Goal: Task Accomplishment & Management: Manage account settings

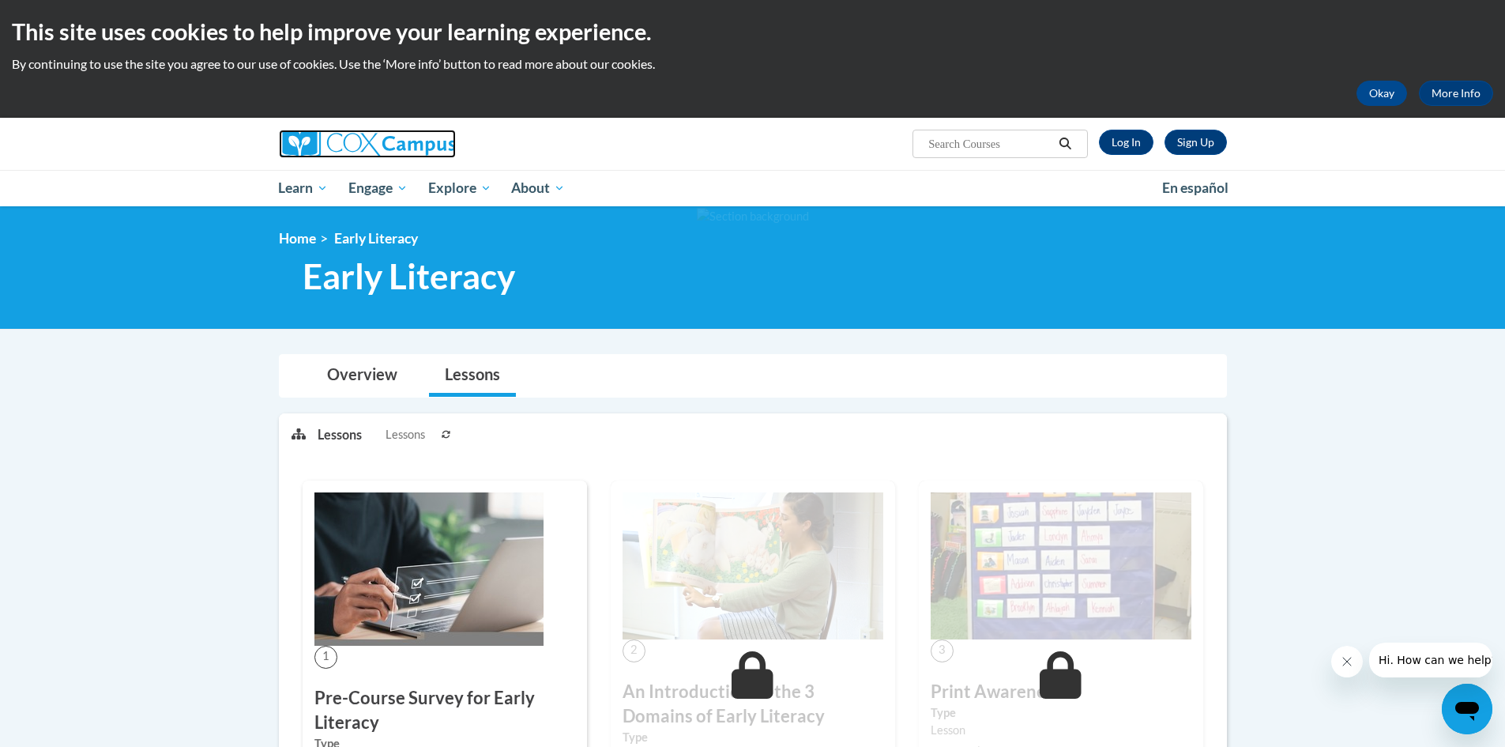
click at [386, 142] on img at bounding box center [367, 144] width 177 height 28
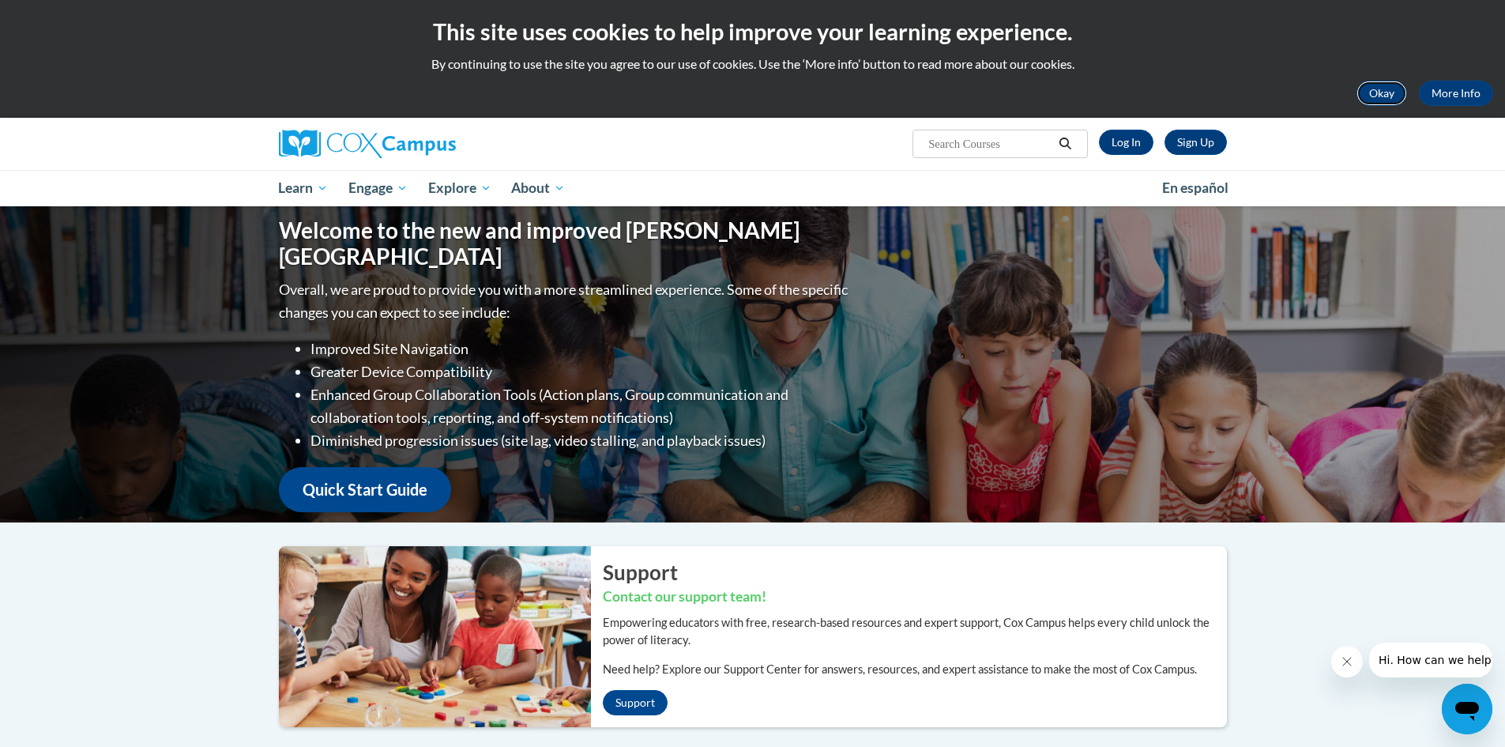
click at [1373, 101] on button "Okay" at bounding box center [1382, 93] width 51 height 25
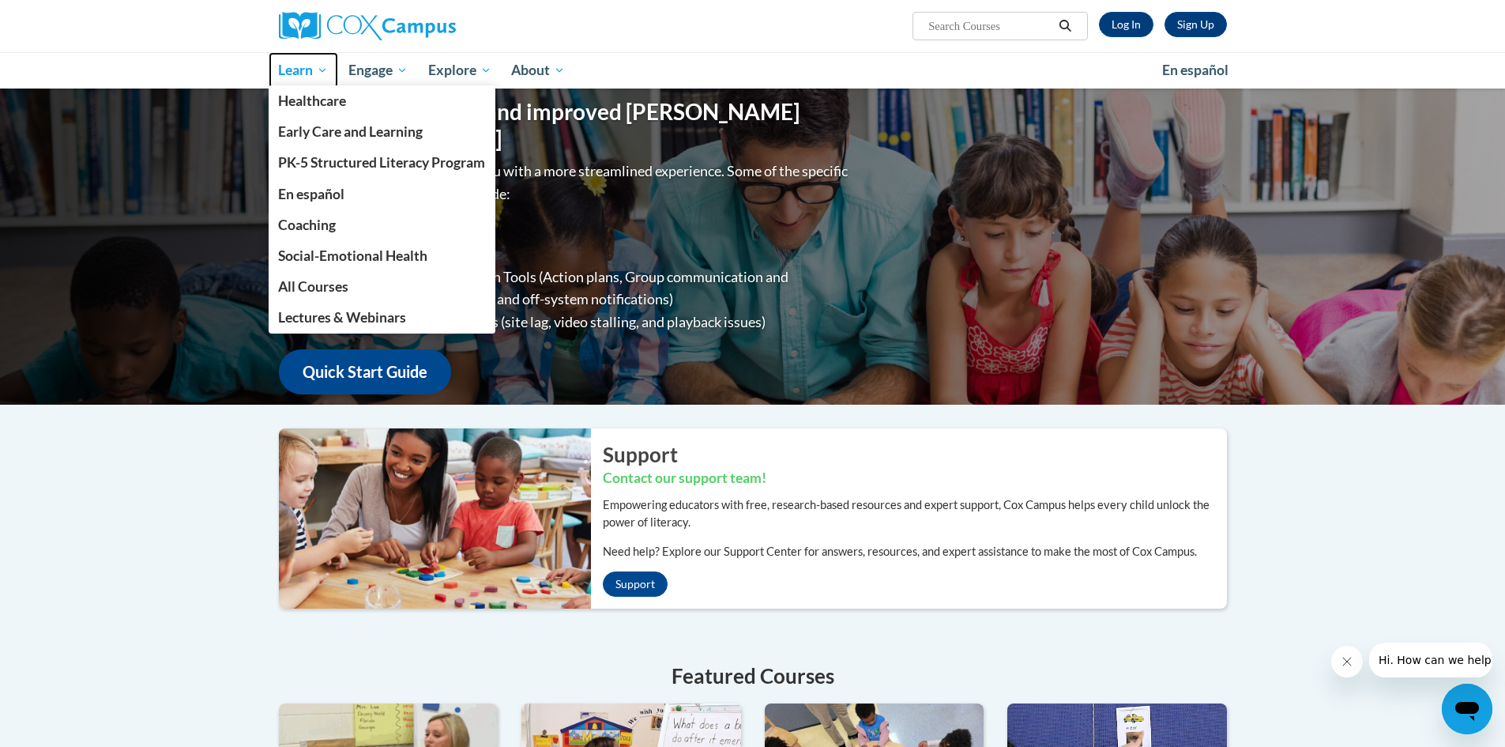
click at [299, 69] on span "Learn" at bounding box center [303, 70] width 50 height 19
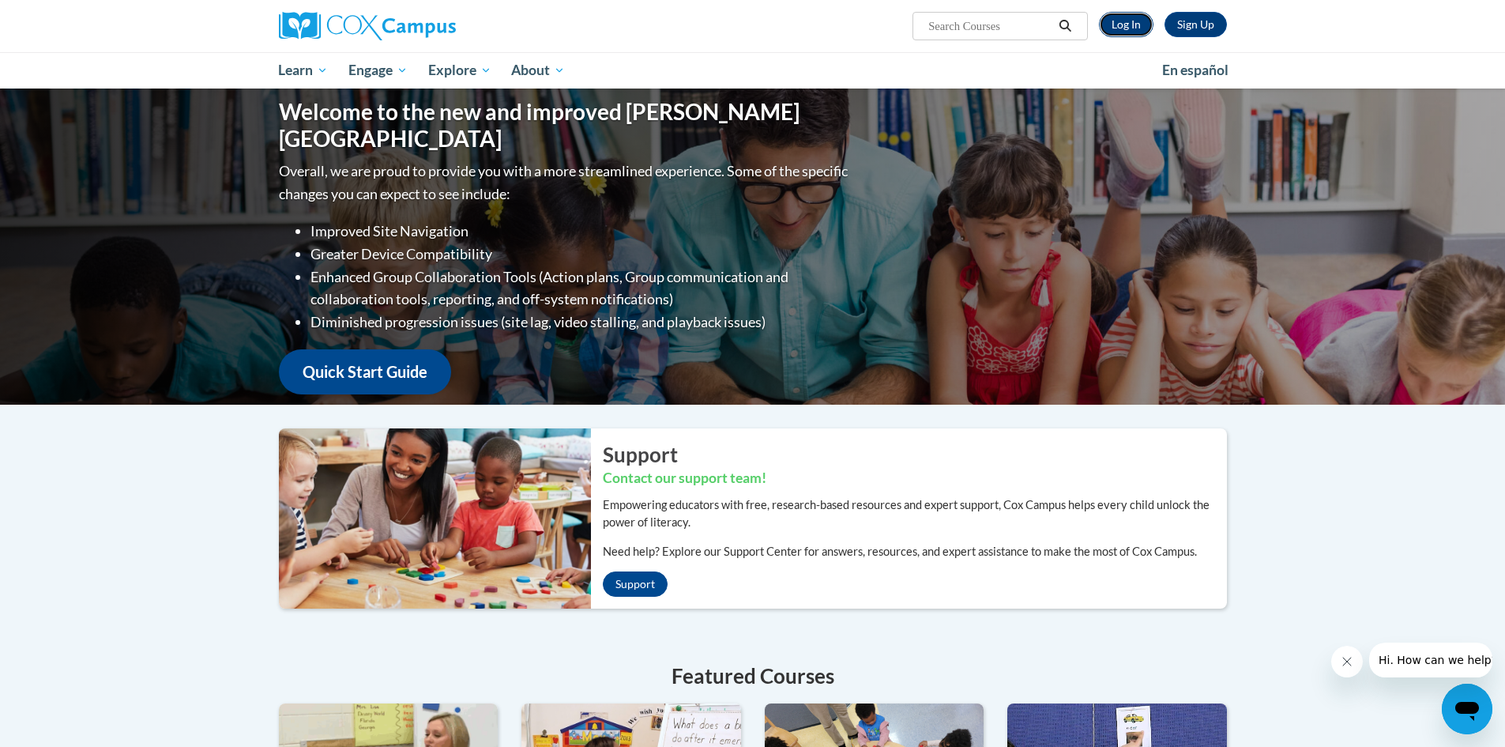
click at [1138, 28] on link "Log In" at bounding box center [1126, 24] width 55 height 25
click at [1124, 28] on link "Log In" at bounding box center [1126, 24] width 55 height 25
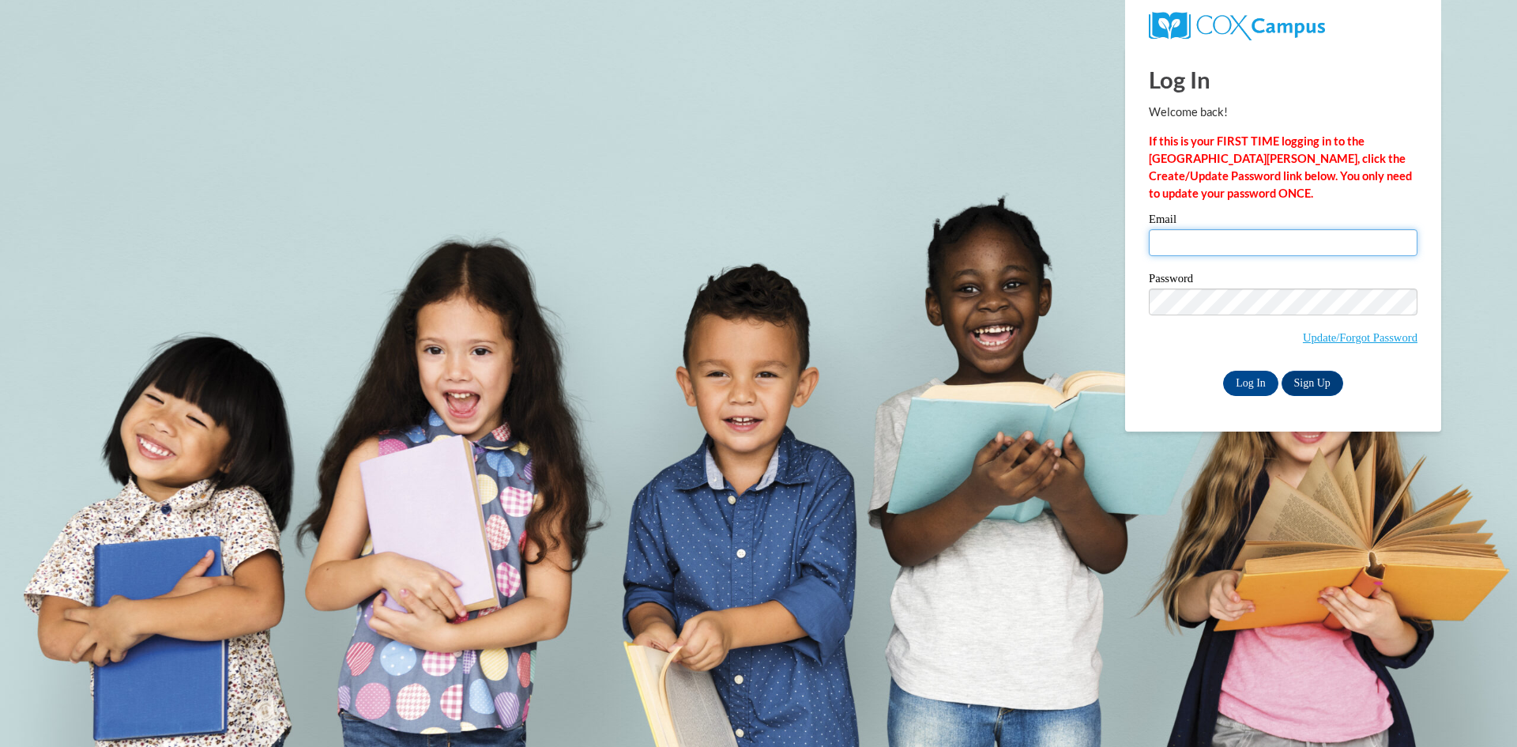
click at [1226, 234] on input "Email" at bounding box center [1283, 242] width 269 height 27
type input "anita.sundstrom@muskegonorway.org"
click at [1259, 390] on input "Log In" at bounding box center [1250, 383] width 55 height 25
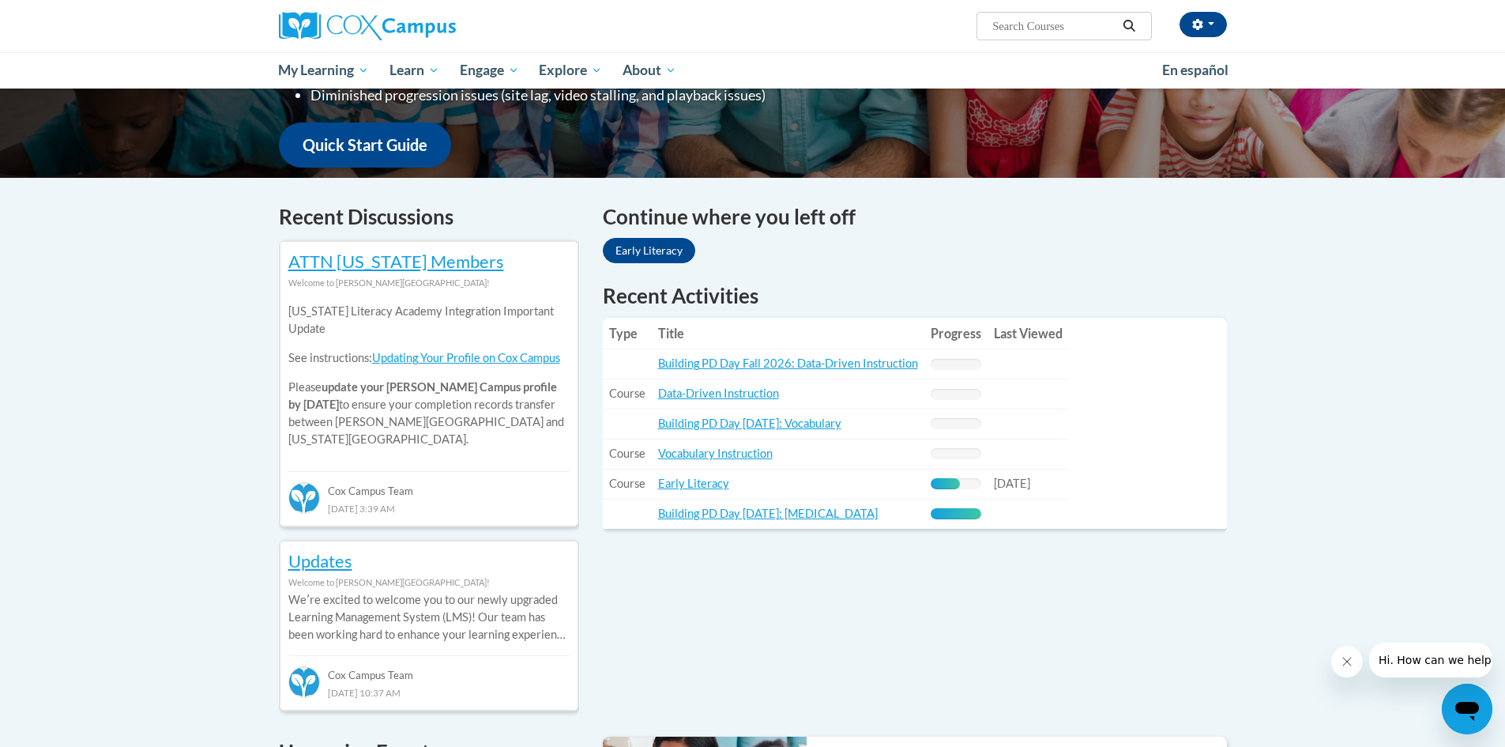
scroll to position [378, 0]
click at [691, 487] on link "Early Literacy" at bounding box center [693, 482] width 71 height 13
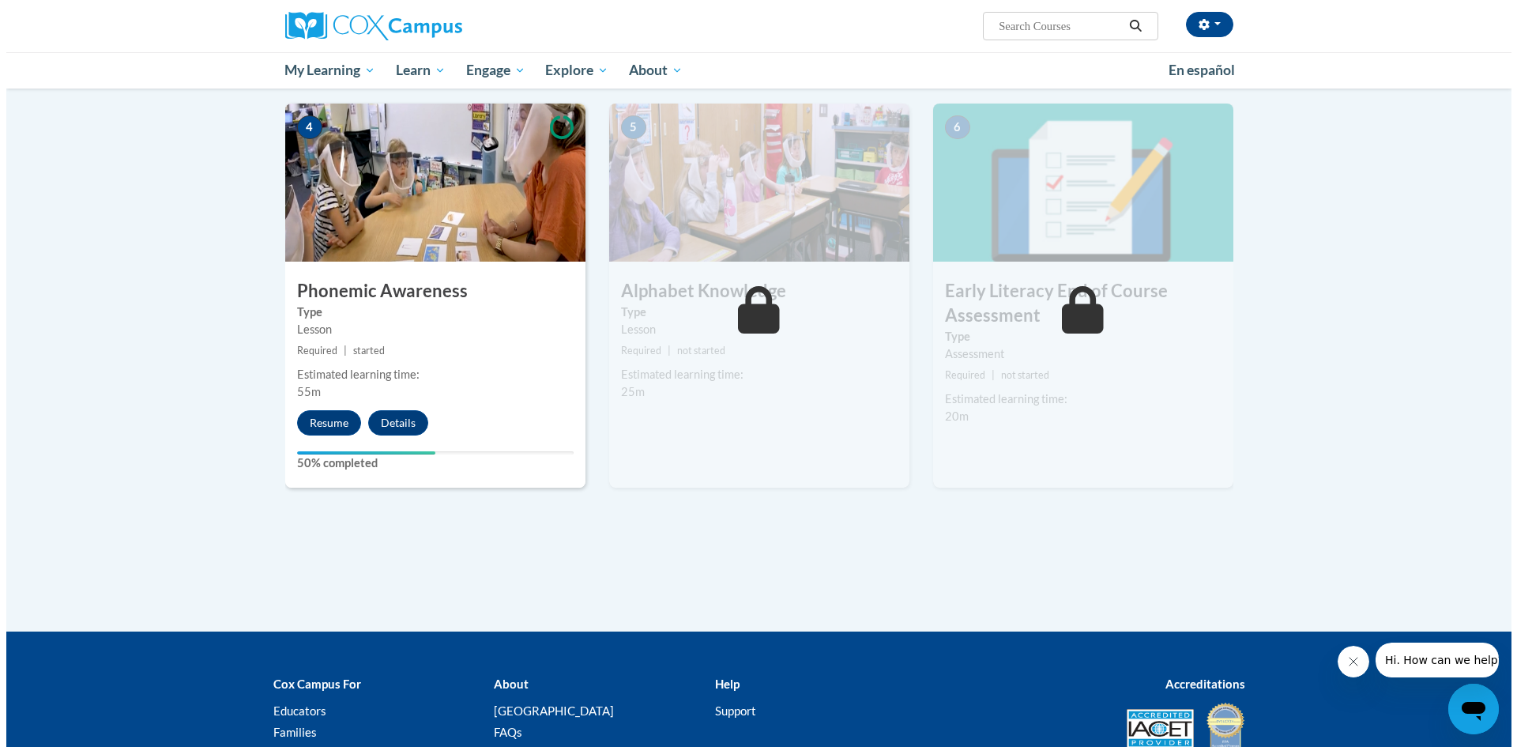
scroll to position [747, 0]
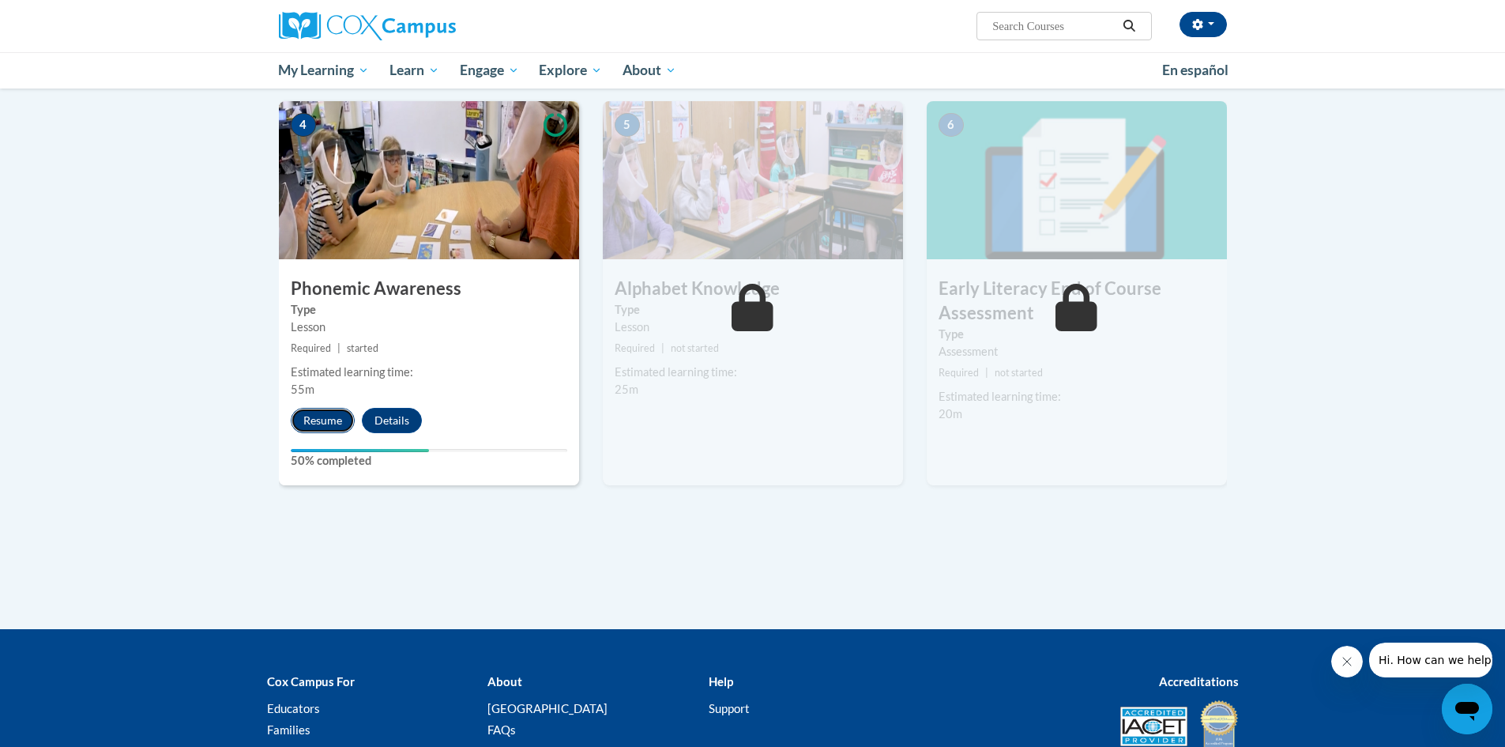
click at [317, 428] on button "Resume" at bounding box center [323, 420] width 64 height 25
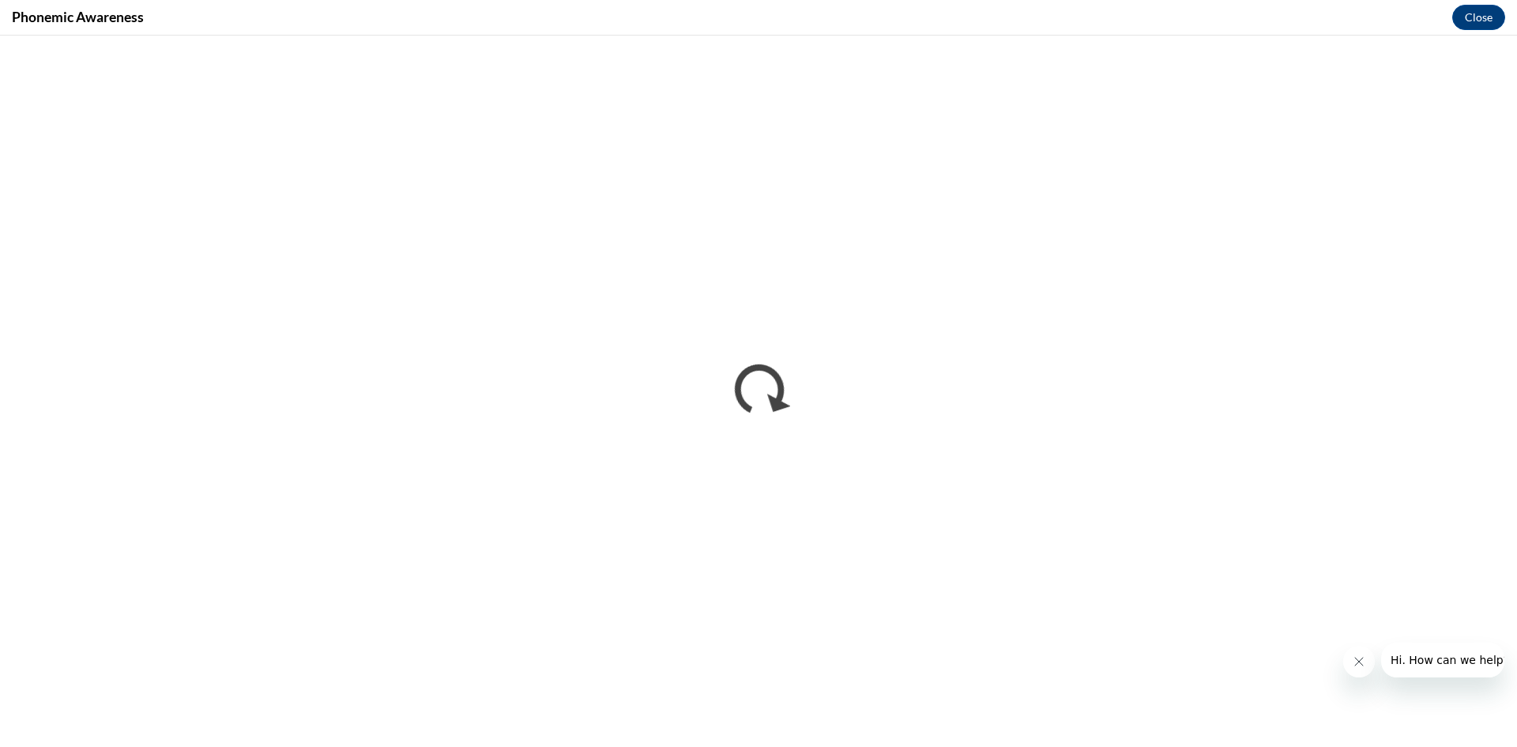
scroll to position [0, 0]
